Goal: Information Seeking & Learning: Check status

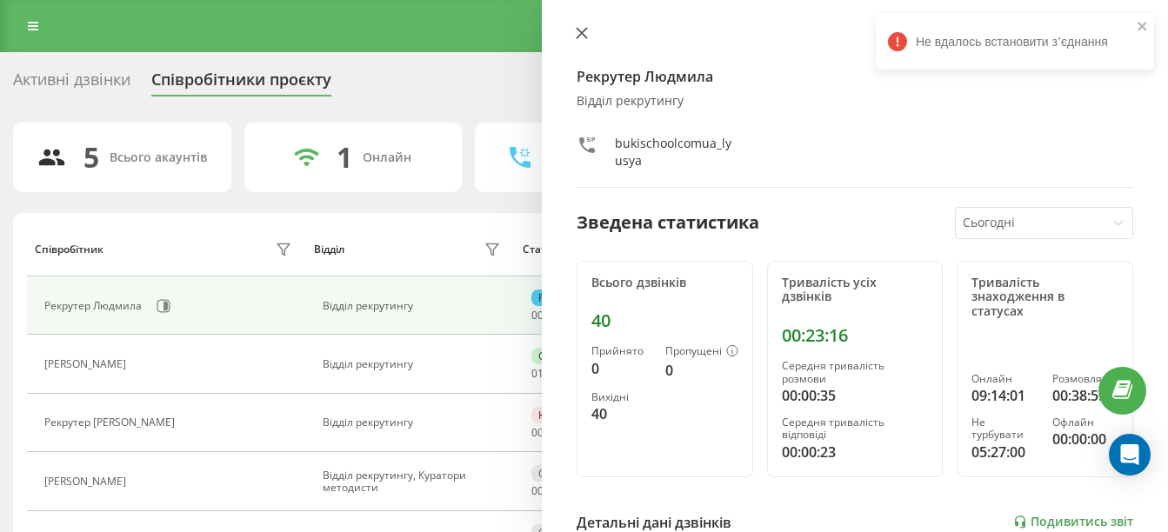
click at [575, 37] on button at bounding box center [582, 34] width 23 height 17
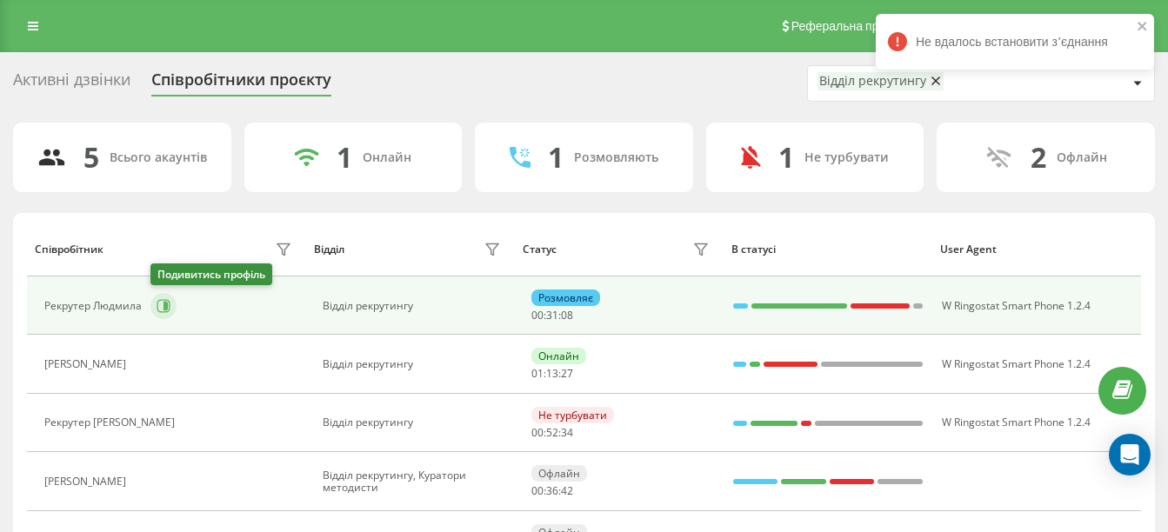
click at [163, 301] on icon at bounding box center [164, 306] width 14 height 14
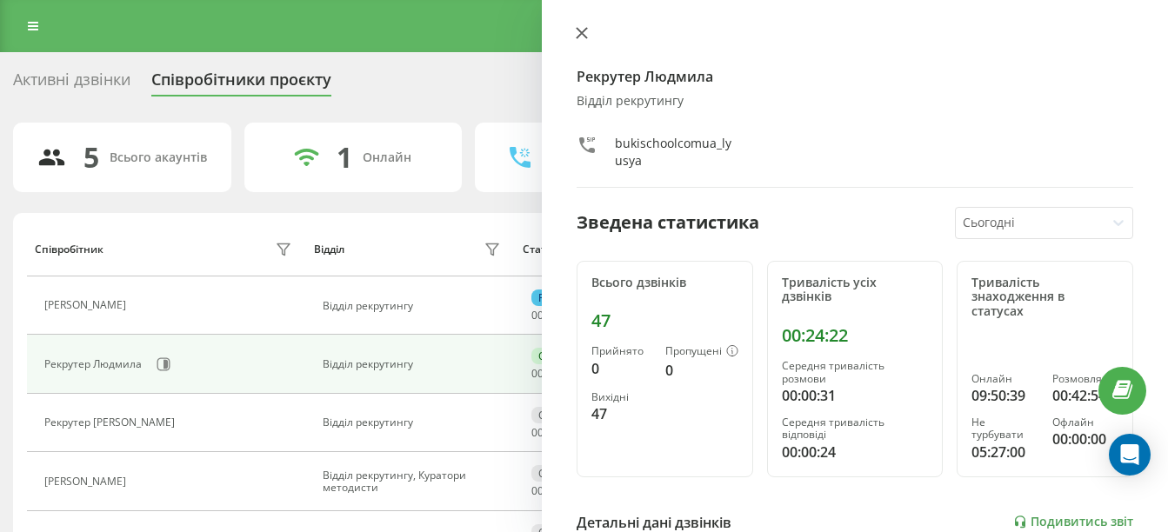
click at [585, 37] on icon at bounding box center [582, 33] width 10 height 10
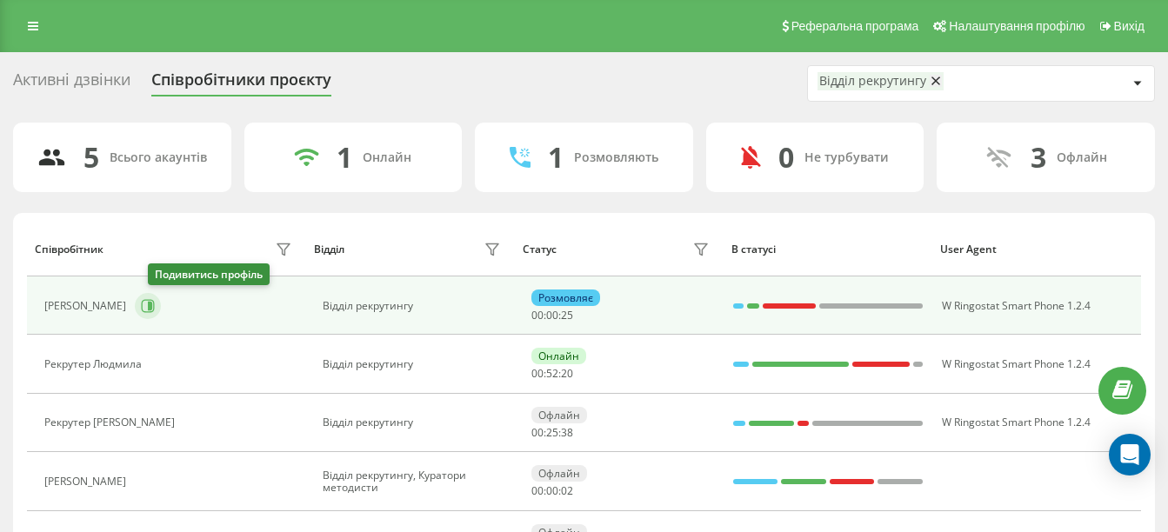
click at [154, 296] on button at bounding box center [148, 306] width 26 height 26
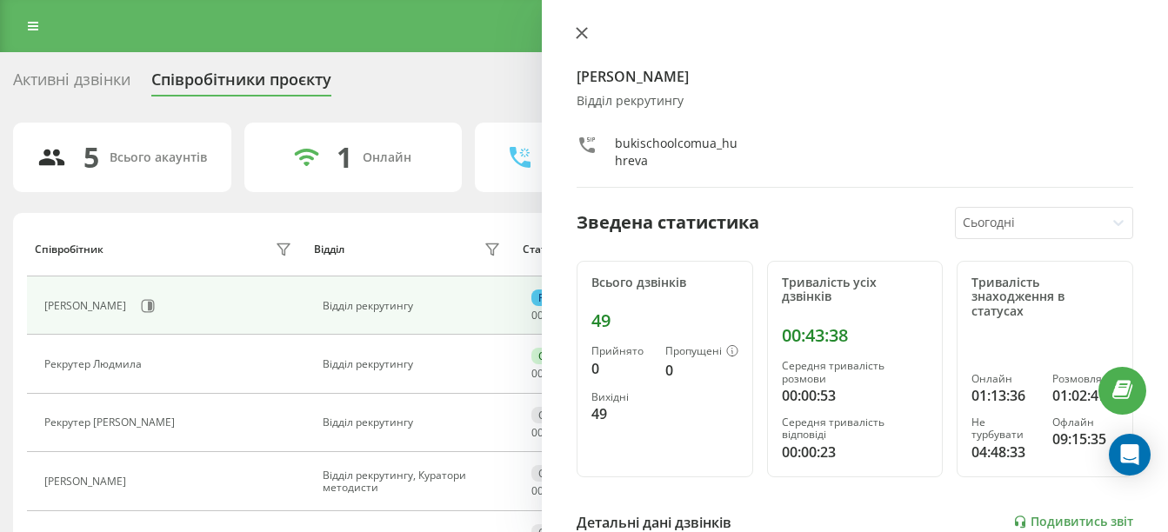
click at [584, 31] on icon at bounding box center [582, 33] width 10 height 10
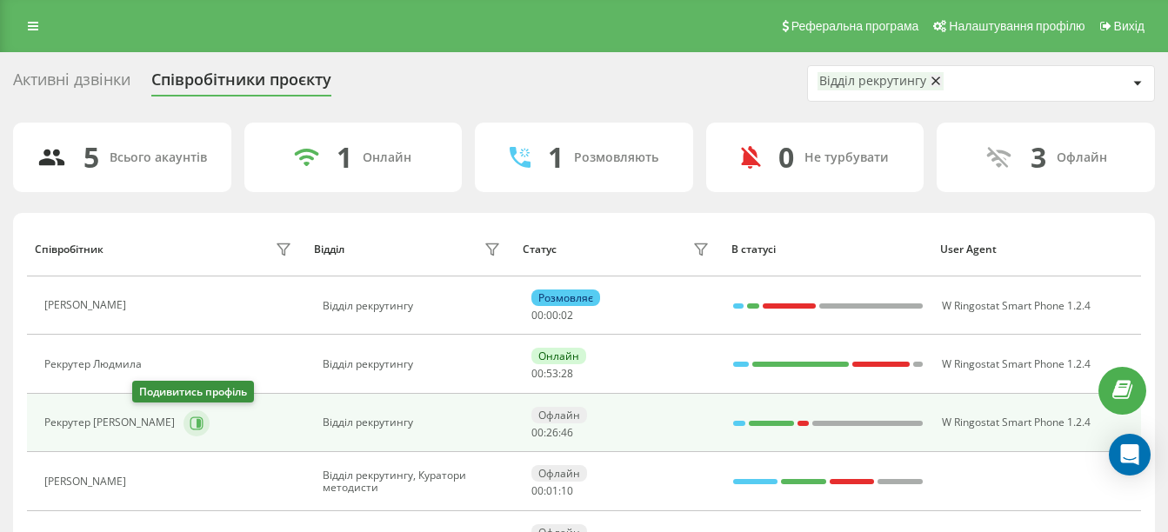
click at [197, 427] on icon at bounding box center [199, 422] width 4 height 9
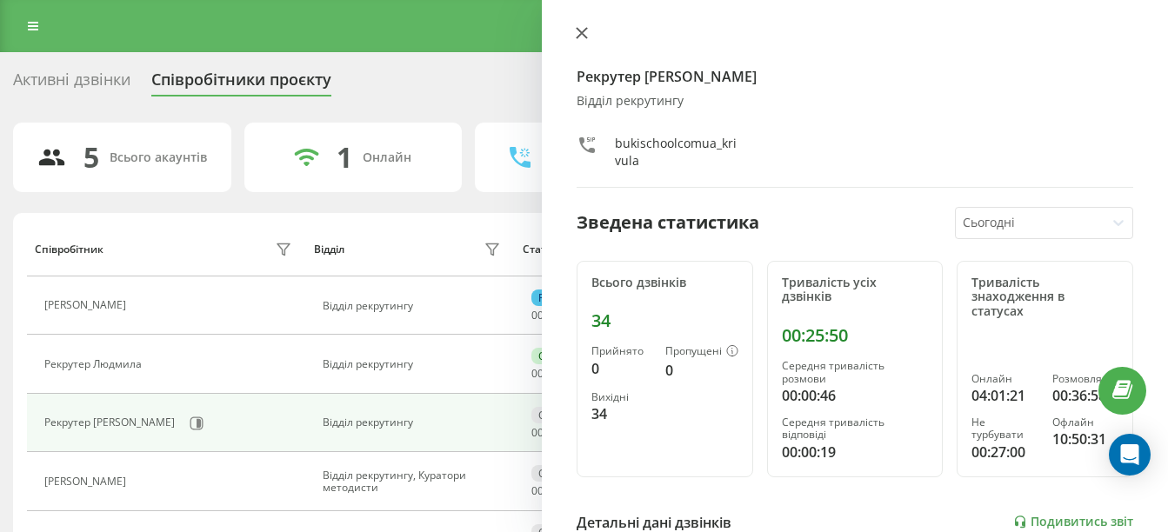
click at [572, 31] on button at bounding box center [582, 34] width 23 height 17
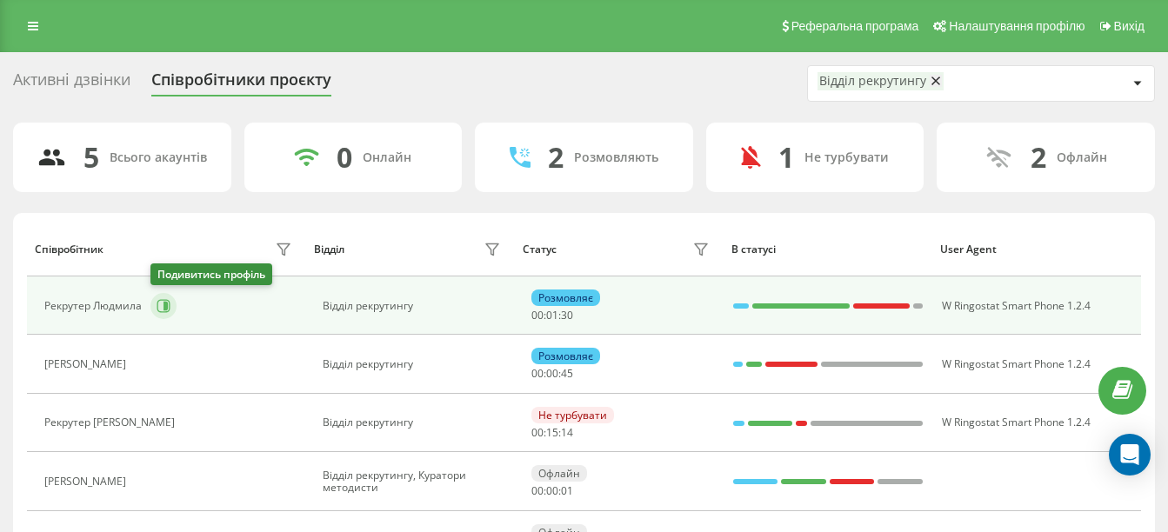
click at [155, 311] on button at bounding box center [163, 306] width 26 height 26
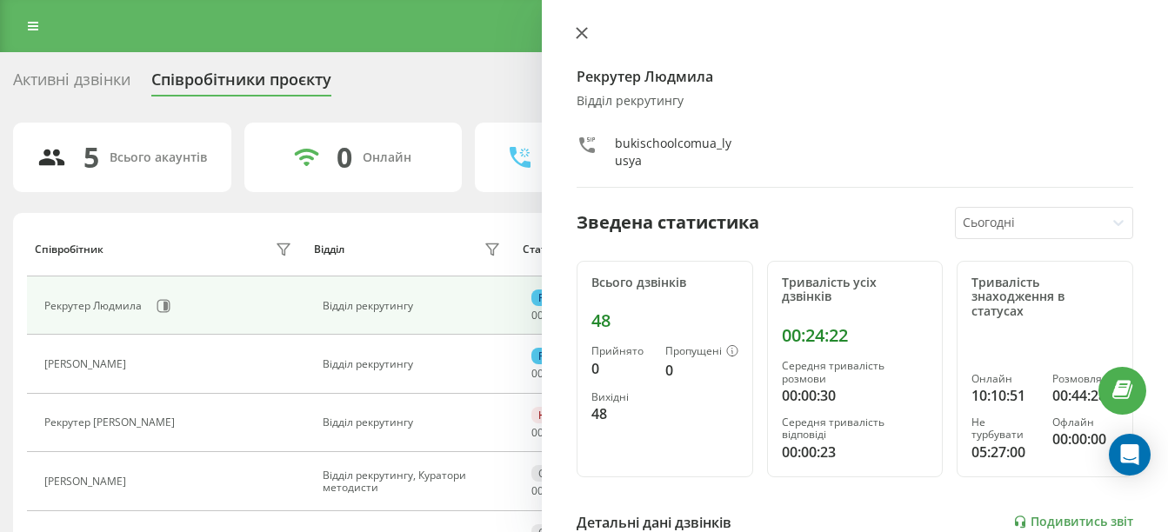
click at [576, 37] on icon at bounding box center [582, 33] width 12 height 12
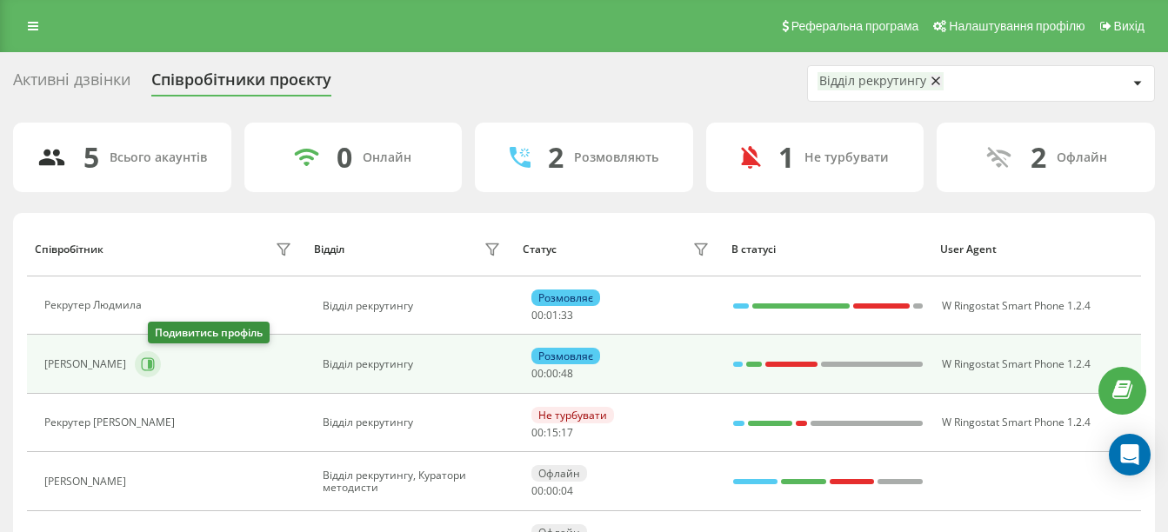
click at [155, 365] on icon at bounding box center [148, 364] width 13 height 13
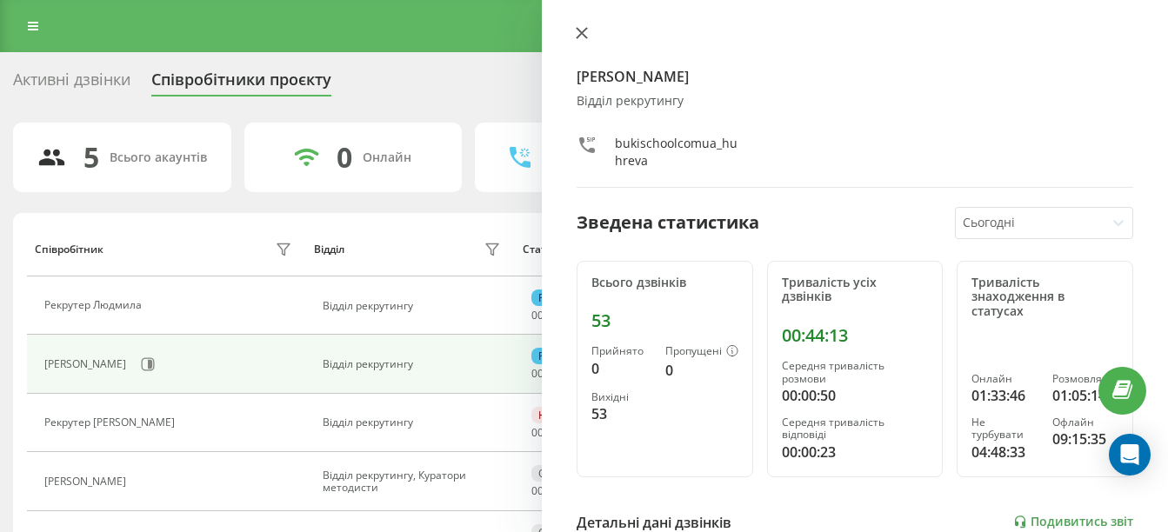
click at [579, 32] on icon at bounding box center [582, 33] width 12 height 12
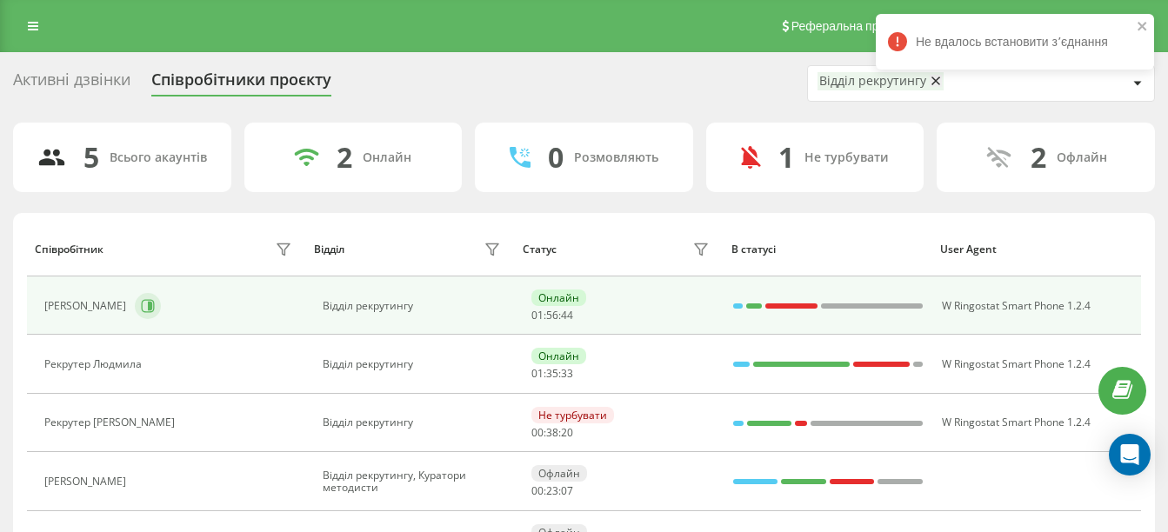
click at [152, 305] on icon at bounding box center [150, 306] width 4 height 9
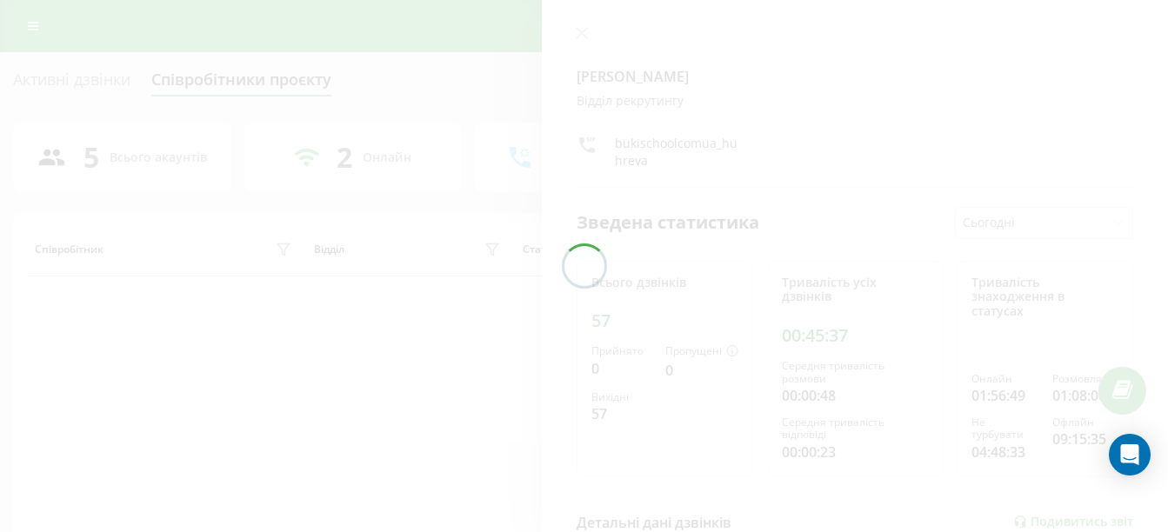
click at [598, 34] on div at bounding box center [584, 266] width 1168 height 532
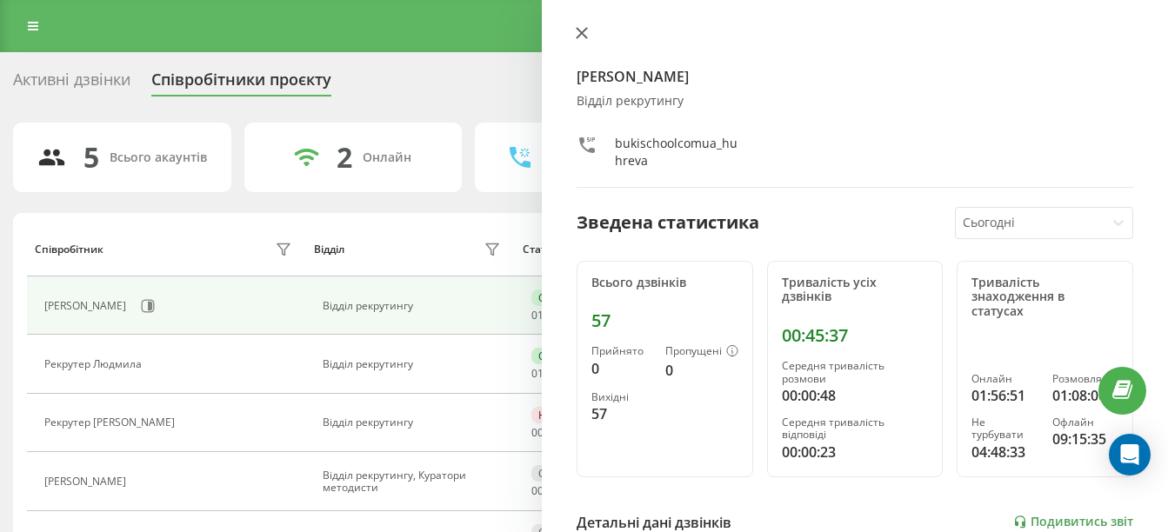
click at [592, 32] on button at bounding box center [582, 34] width 23 height 17
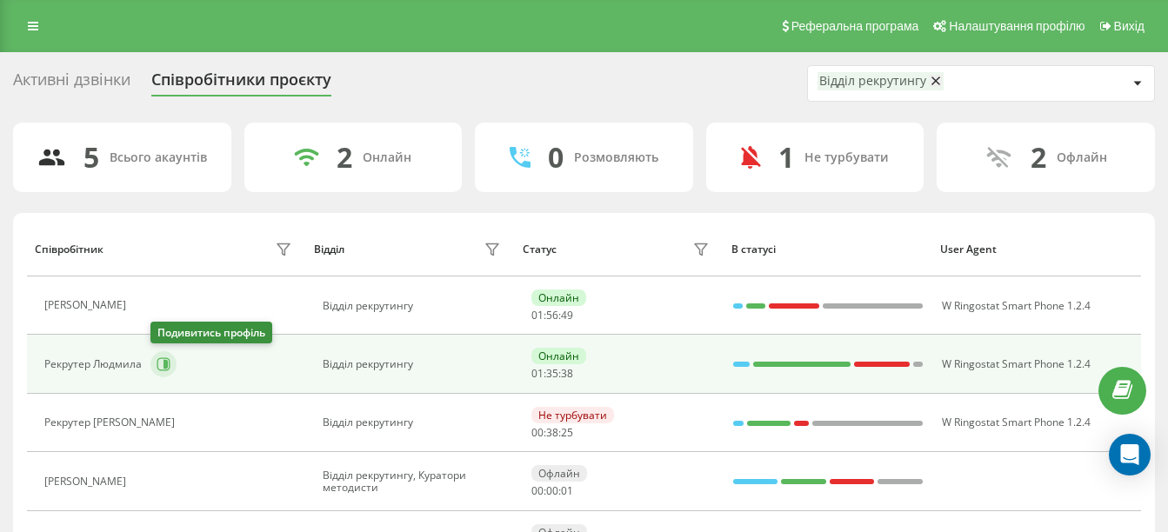
click at [162, 363] on icon at bounding box center [164, 364] width 14 height 14
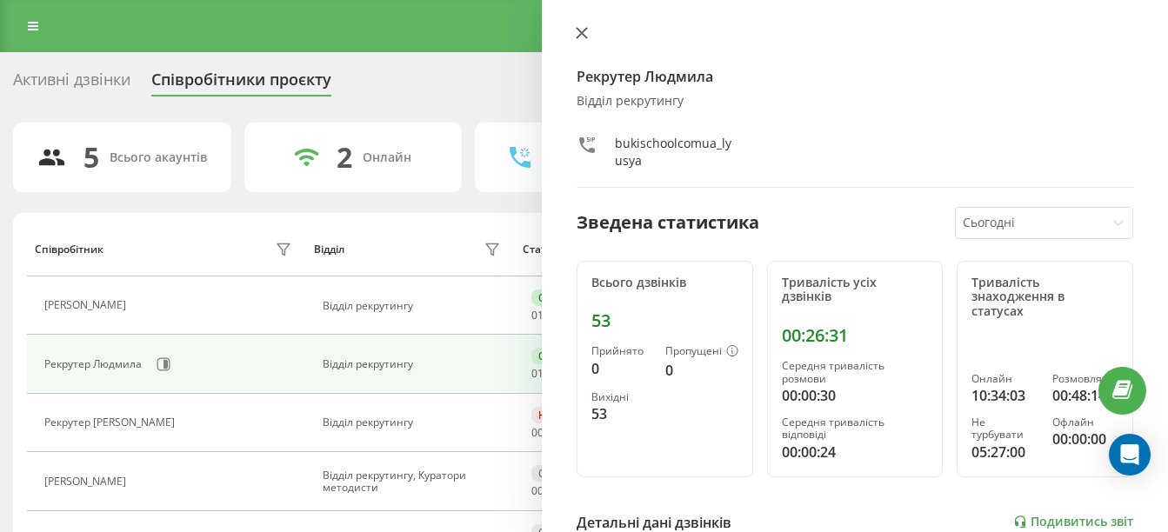
click at [580, 40] on button at bounding box center [582, 34] width 23 height 17
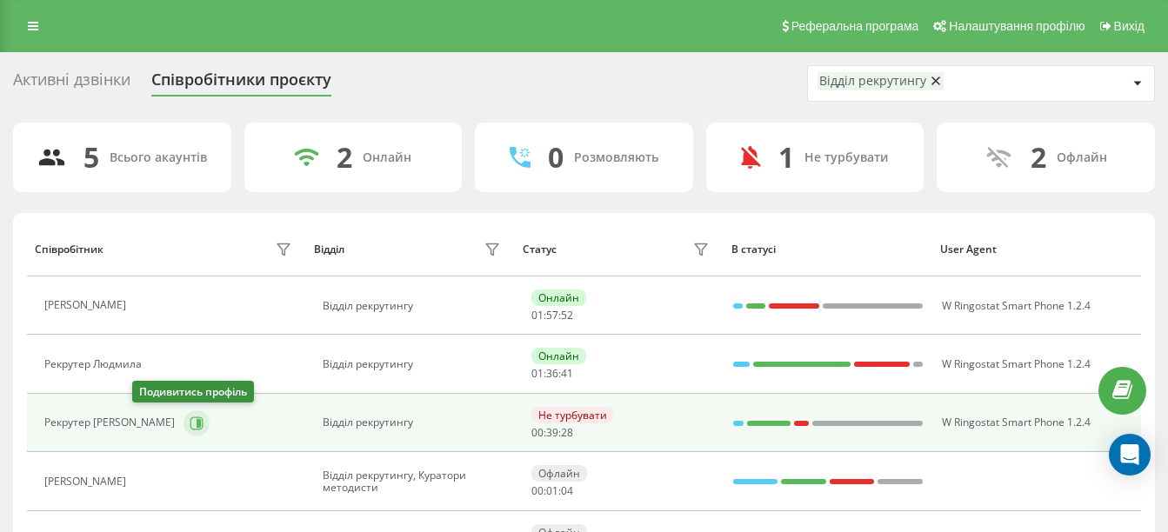
click at [190, 420] on icon at bounding box center [197, 424] width 14 height 14
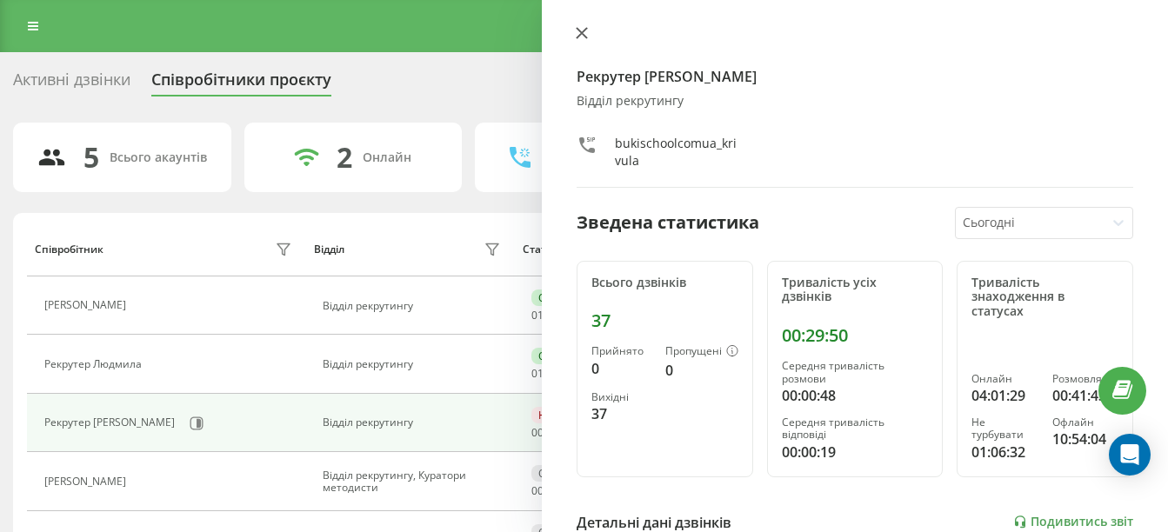
click at [577, 35] on icon at bounding box center [582, 33] width 12 height 12
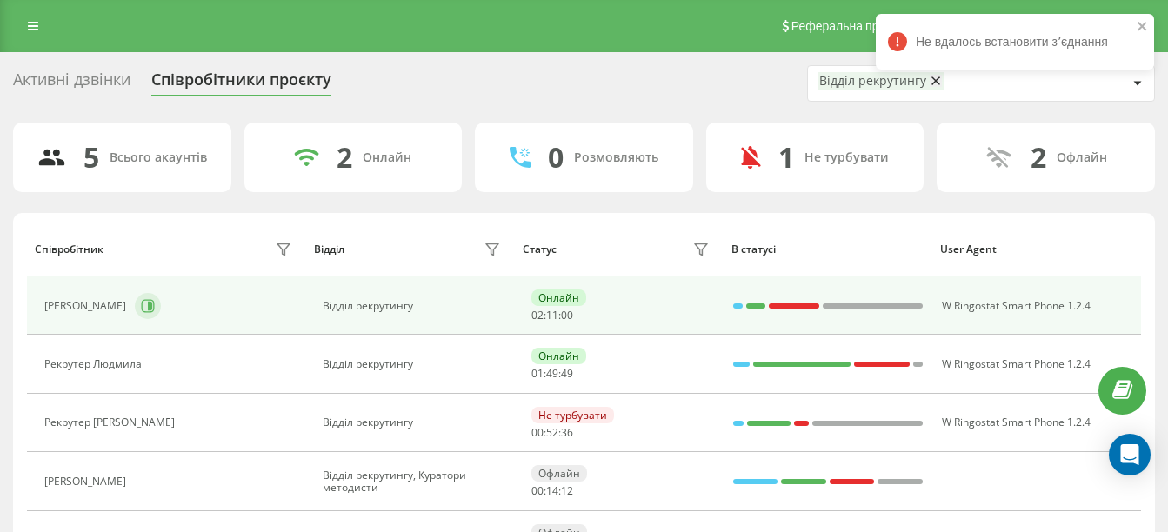
click at [161, 314] on button at bounding box center [148, 306] width 26 height 26
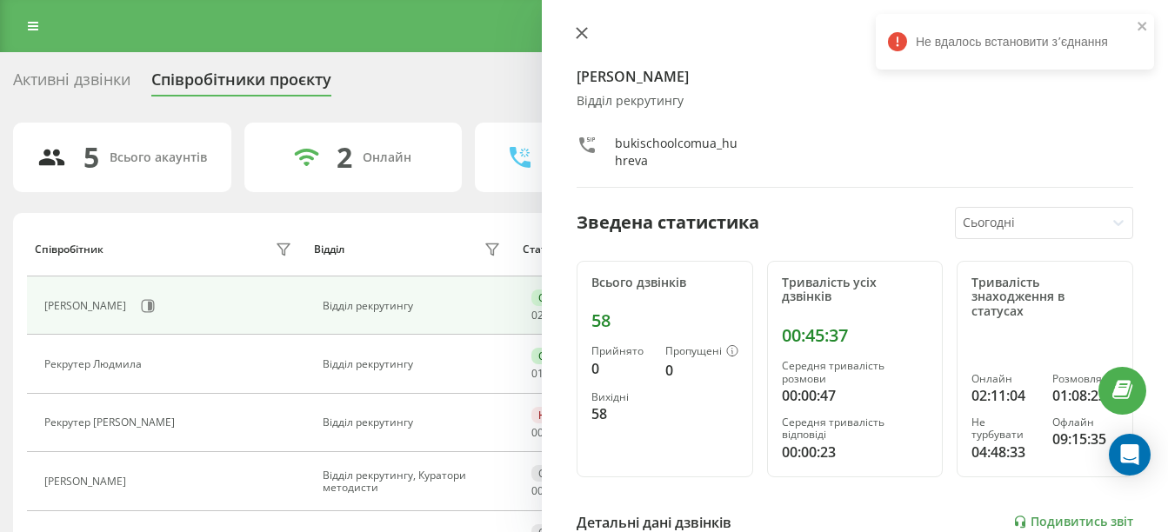
click at [581, 32] on icon at bounding box center [582, 33] width 10 height 10
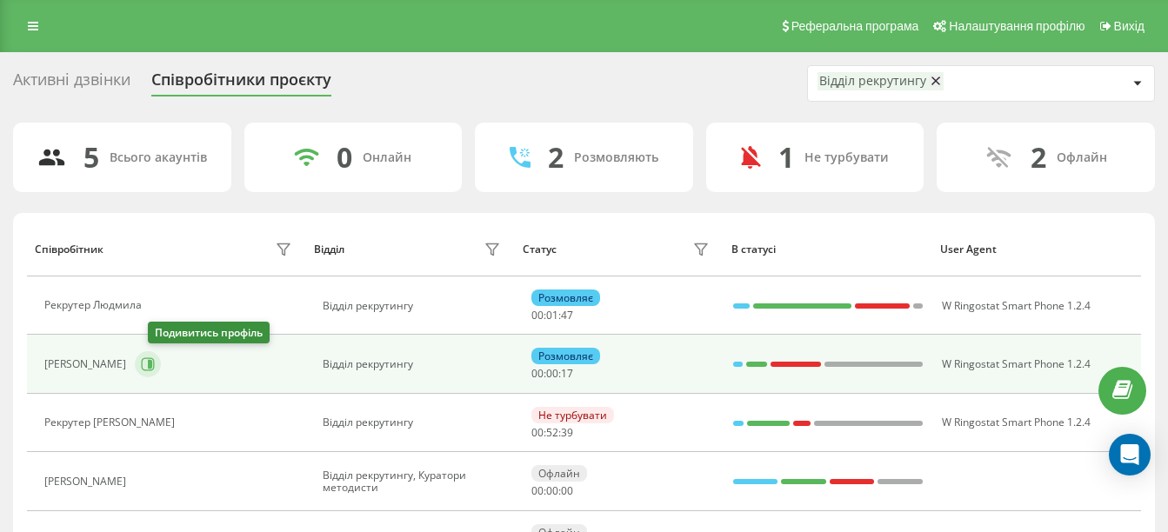
click at [161, 365] on button at bounding box center [148, 364] width 26 height 26
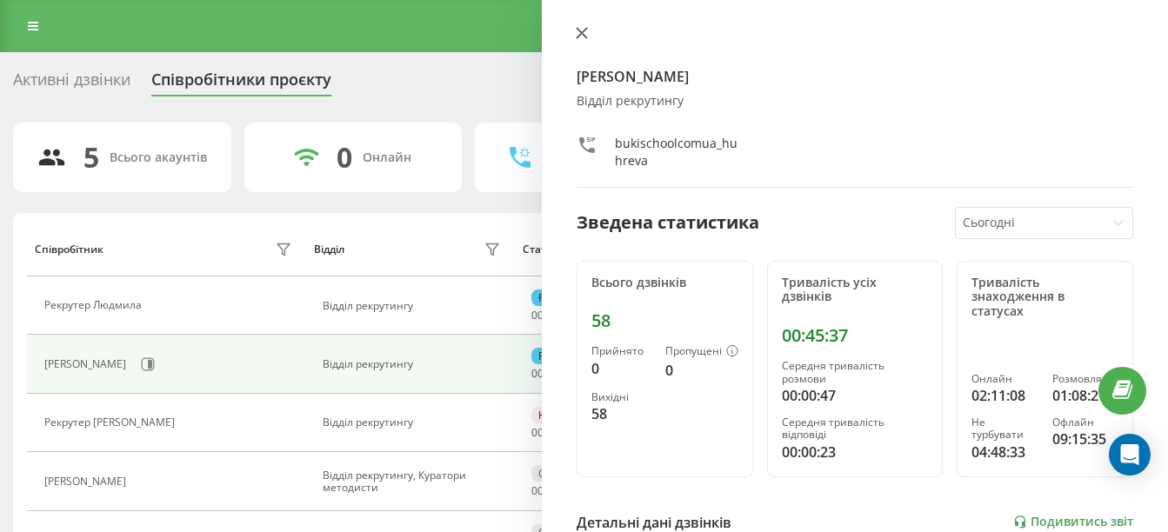
click at [586, 37] on icon at bounding box center [582, 33] width 10 height 10
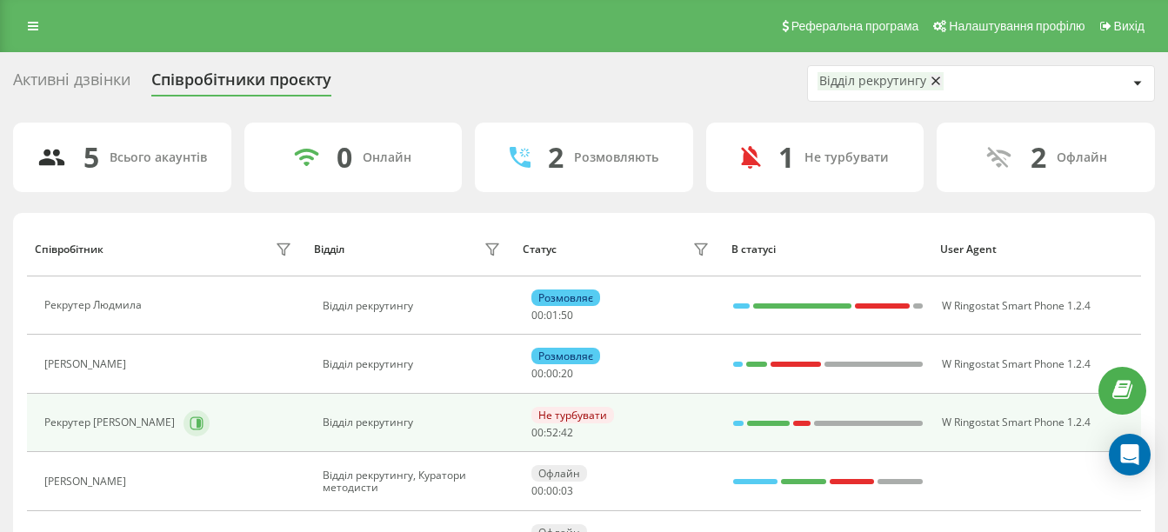
click at [190, 428] on icon at bounding box center [197, 424] width 14 height 14
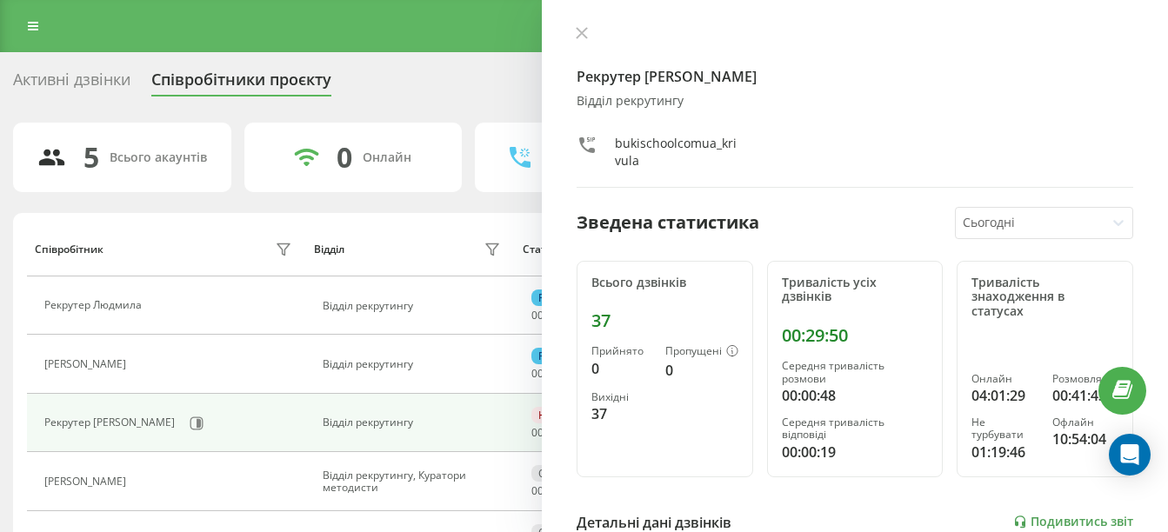
click at [580, 24] on div "Рекрутер [PERSON_NAME] рекрутингу bukischoolcomua_krivula Зведена статистика Сь…" at bounding box center [855, 266] width 626 height 532
click at [575, 37] on button at bounding box center [582, 34] width 23 height 17
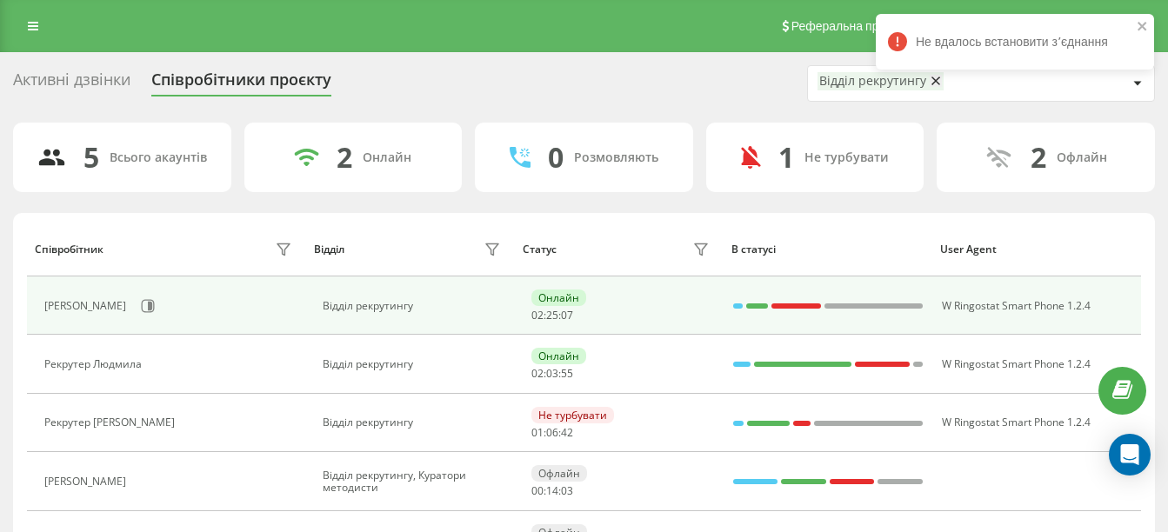
click at [177, 306] on div "[PERSON_NAME]" at bounding box center [169, 306] width 251 height 30
click at [161, 304] on button at bounding box center [148, 306] width 26 height 26
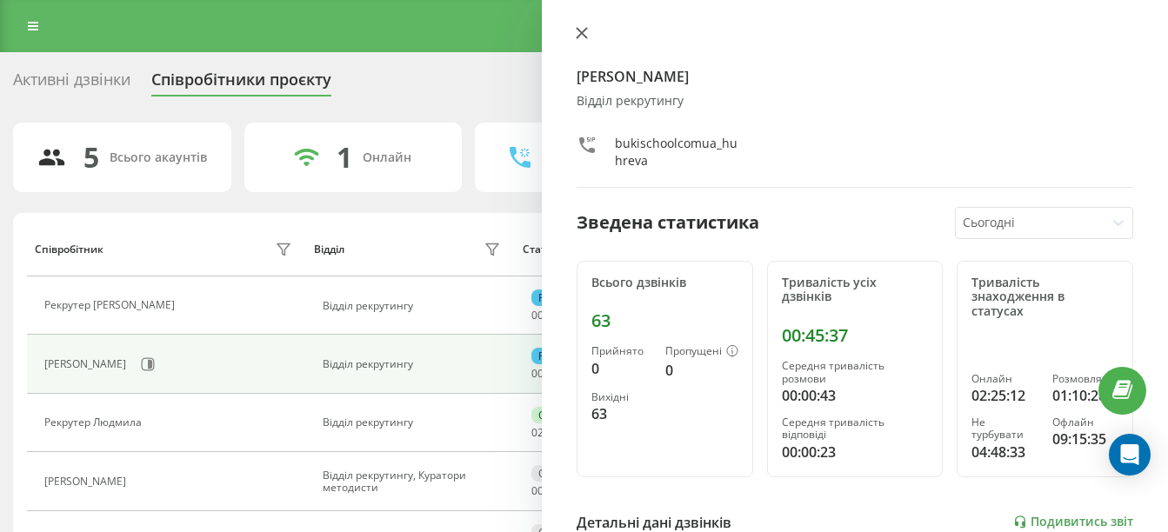
click at [586, 36] on icon at bounding box center [582, 33] width 12 height 12
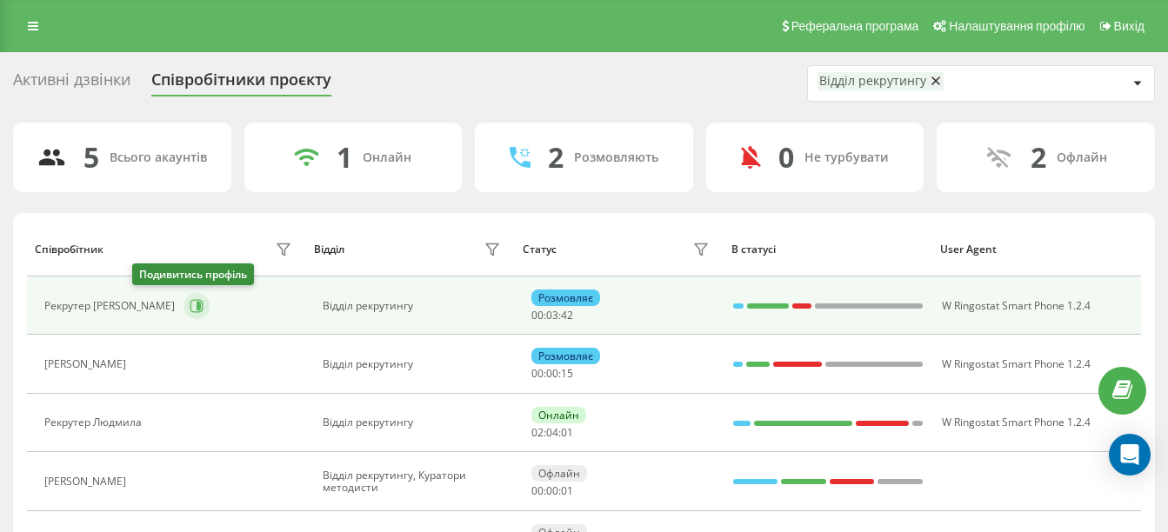
click at [197, 302] on icon at bounding box center [199, 306] width 4 height 9
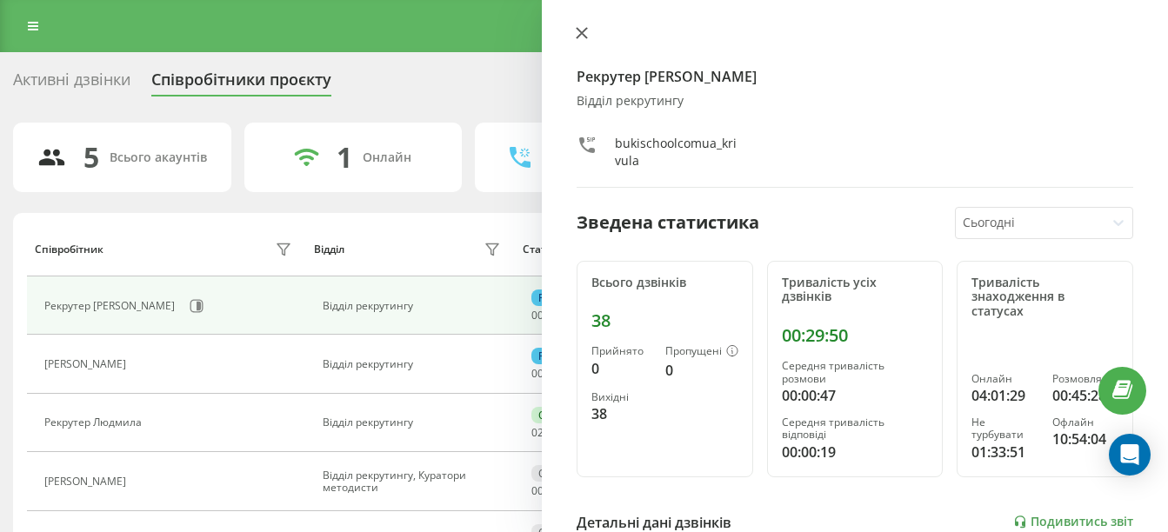
click at [580, 40] on button at bounding box center [582, 34] width 23 height 17
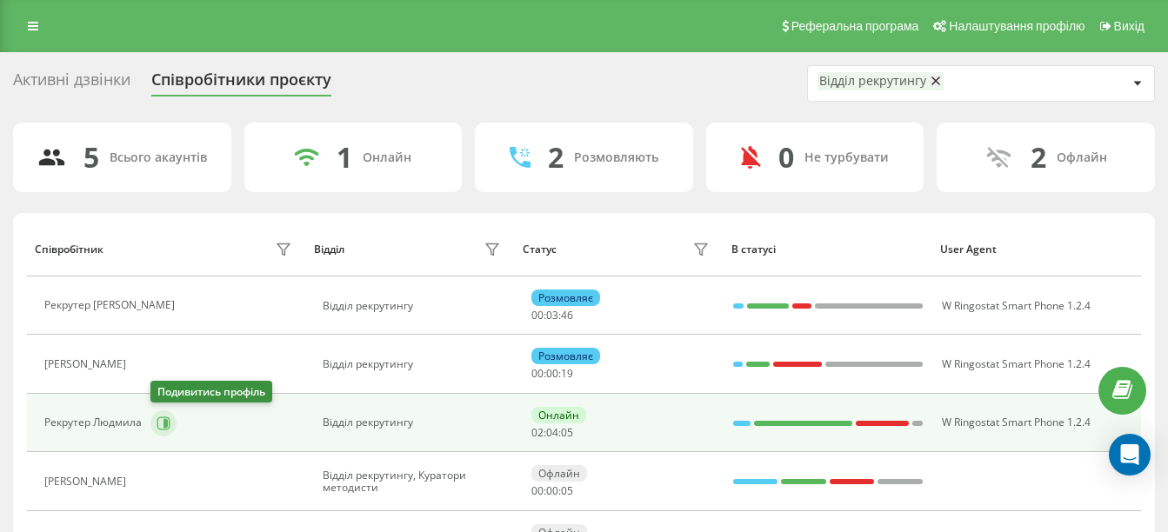
click at [164, 418] on icon at bounding box center [164, 424] width 14 height 14
